Goal: Information Seeking & Learning: Learn about a topic

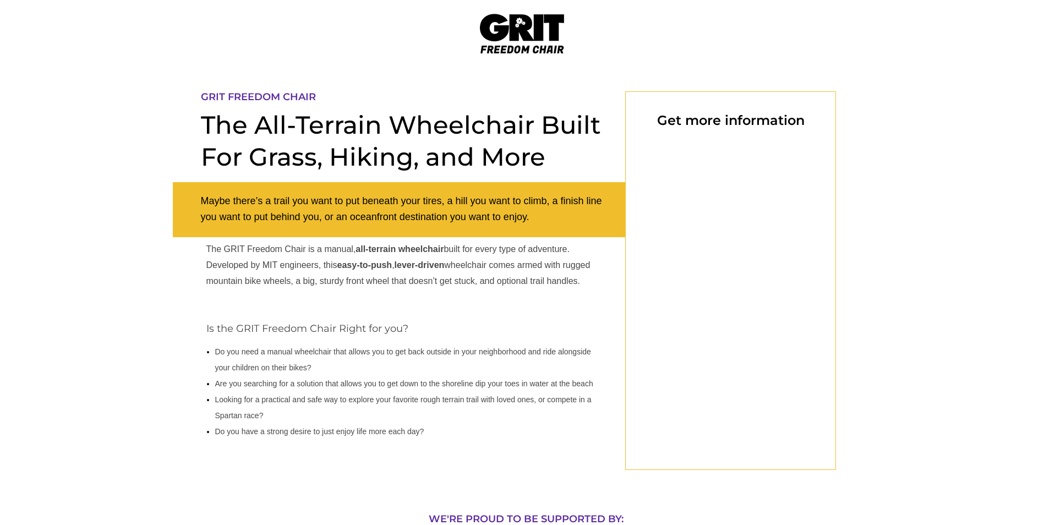
select select "US"
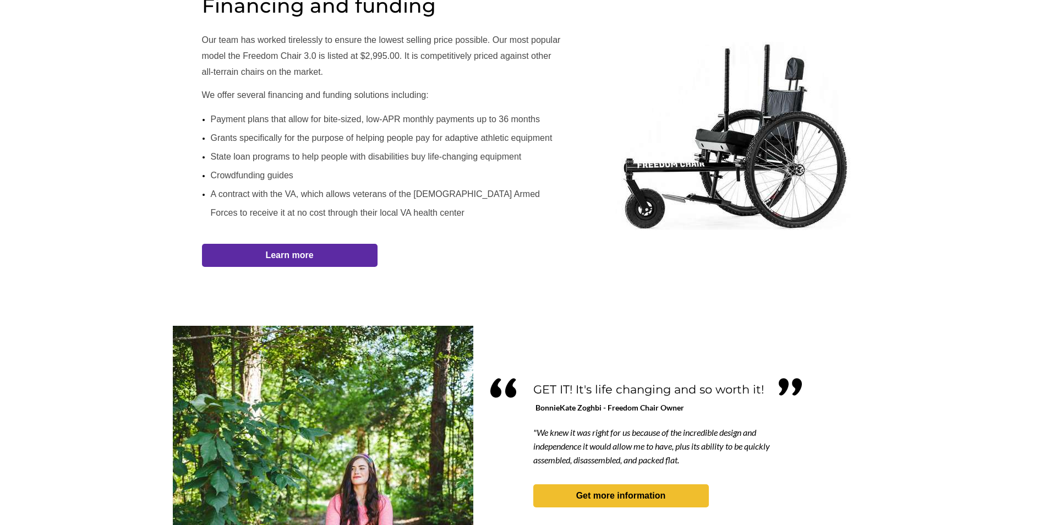
scroll to position [631, 0]
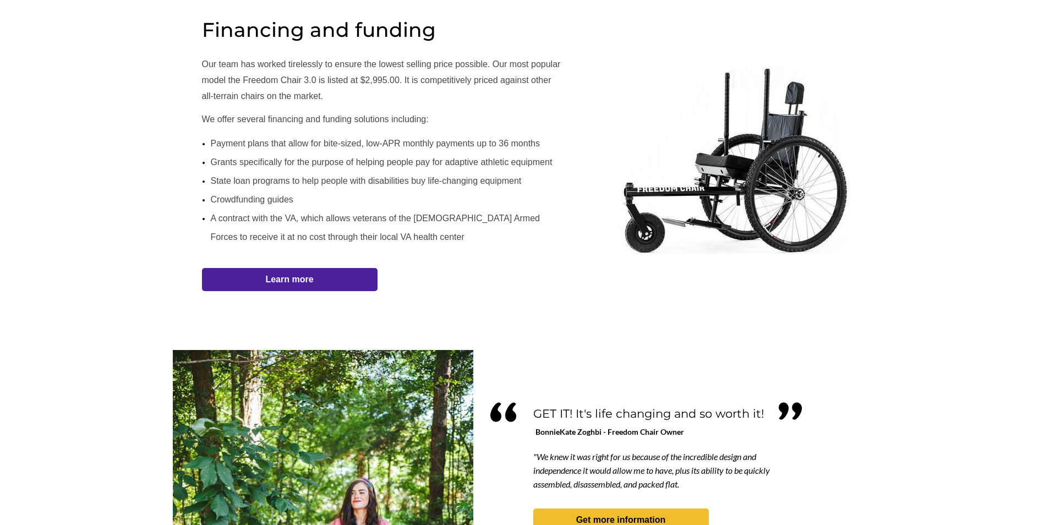
click at [270, 275] on strong "Learn more" at bounding box center [289, 279] width 48 height 9
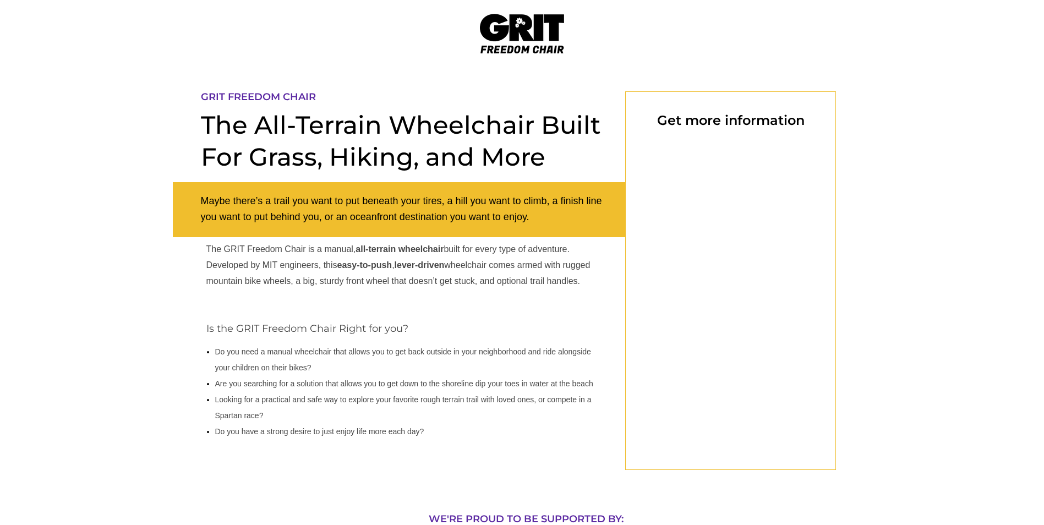
scroll to position [91, 0]
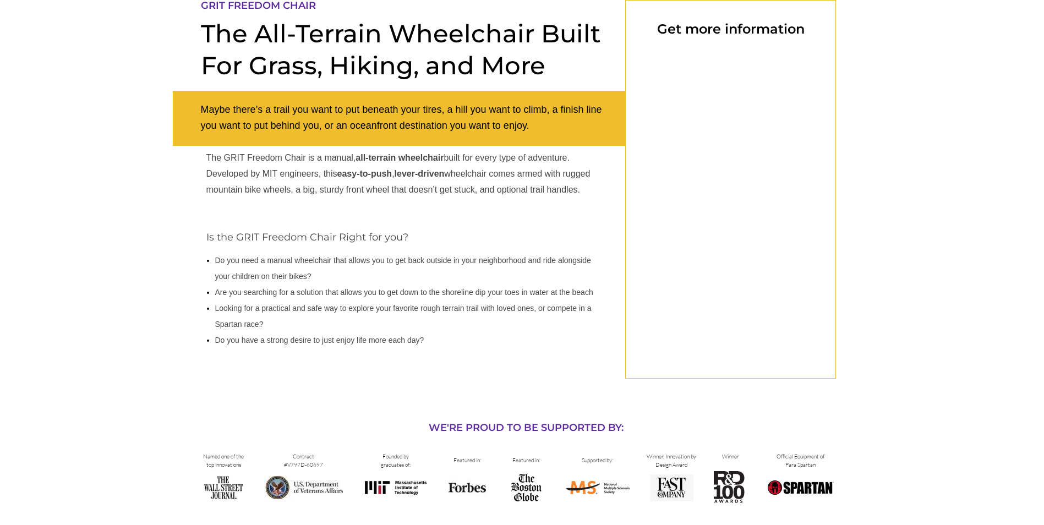
select select "US"
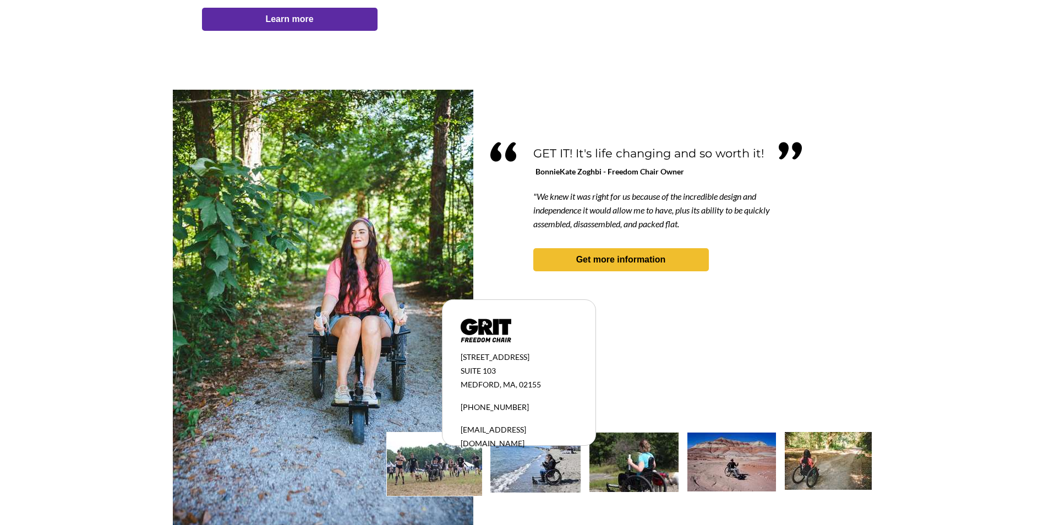
scroll to position [906, 0]
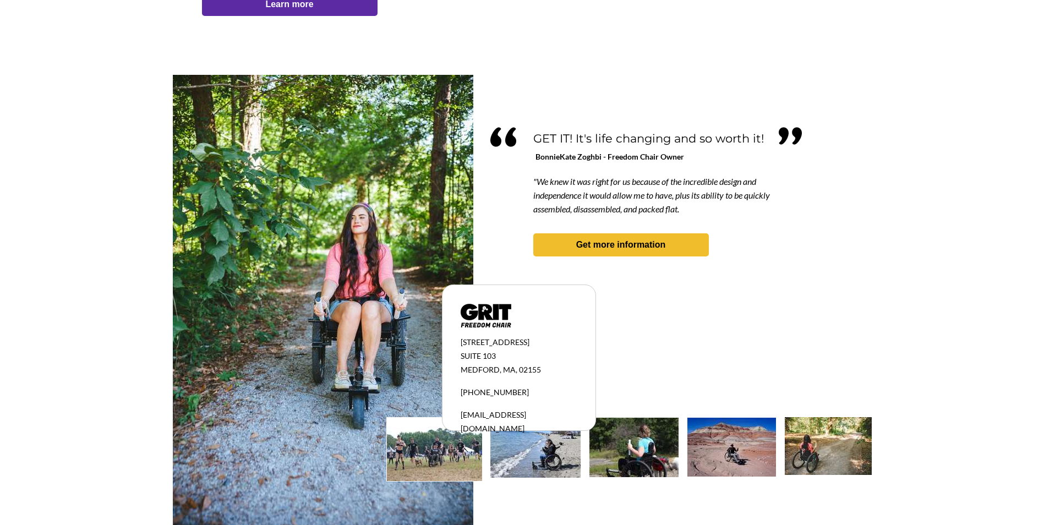
click at [538, 448] on img at bounding box center [535, 448] width 90 height 60
click at [674, 326] on div at bounding box center [522, 283] width 699 height 416
